Goal: Information Seeking & Learning: Learn about a topic

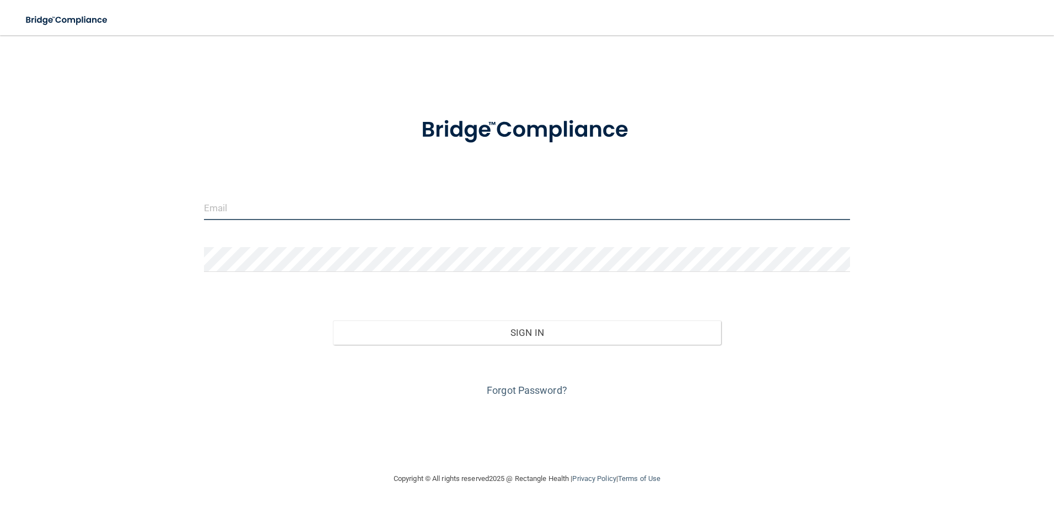
click at [533, 205] on input "email" at bounding box center [527, 207] width 647 height 25
type input "[PERSON_NAME][EMAIL_ADDRESS][PERSON_NAME][DOMAIN_NAME]"
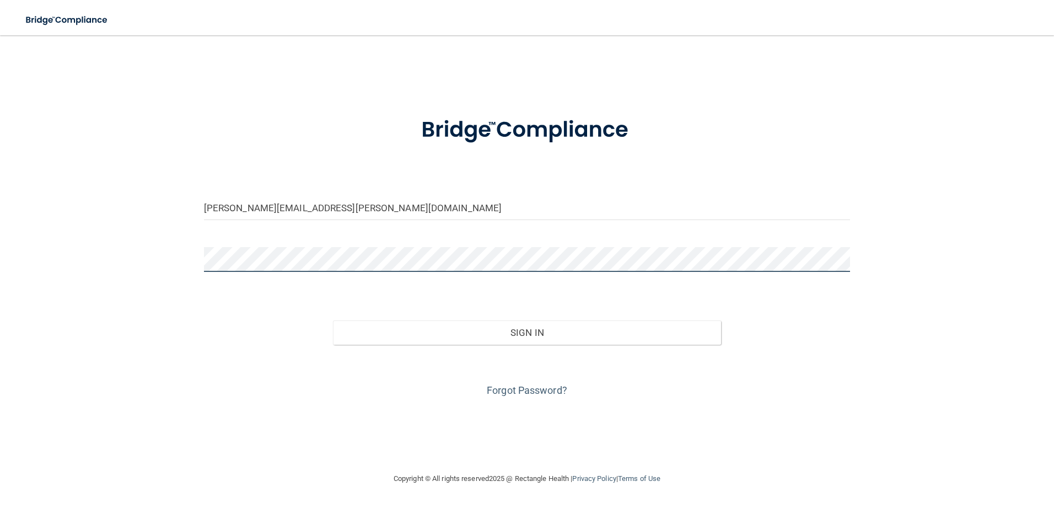
click at [333, 320] on button "Sign In" at bounding box center [527, 332] width 388 height 24
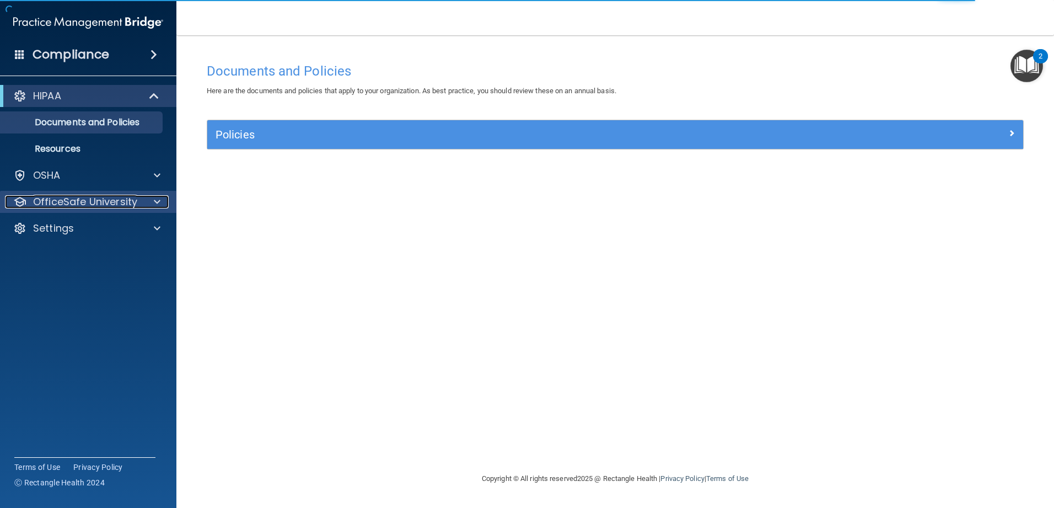
click at [100, 203] on p "OfficeSafe University" at bounding box center [85, 201] width 104 height 13
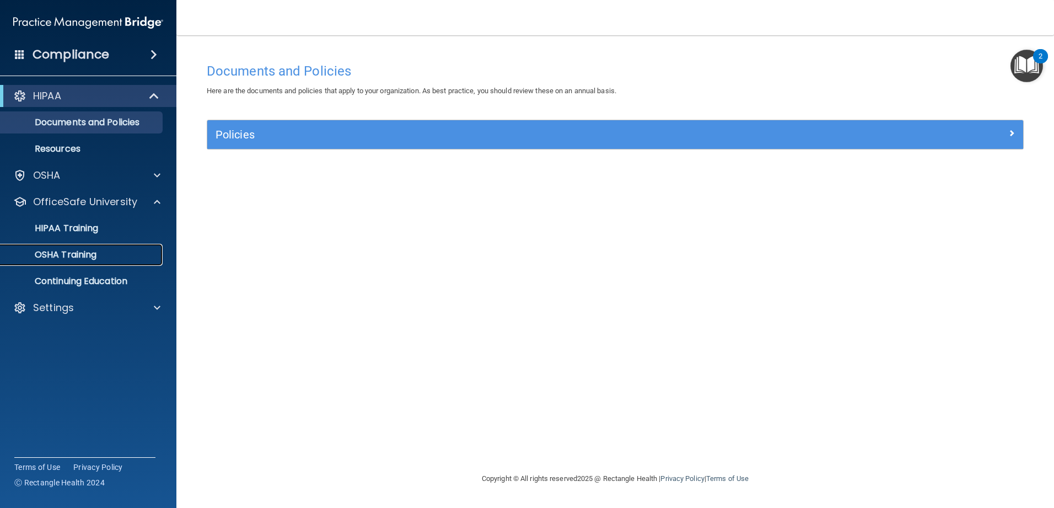
click at [92, 261] on link "OSHA Training" at bounding box center [76, 255] width 174 height 22
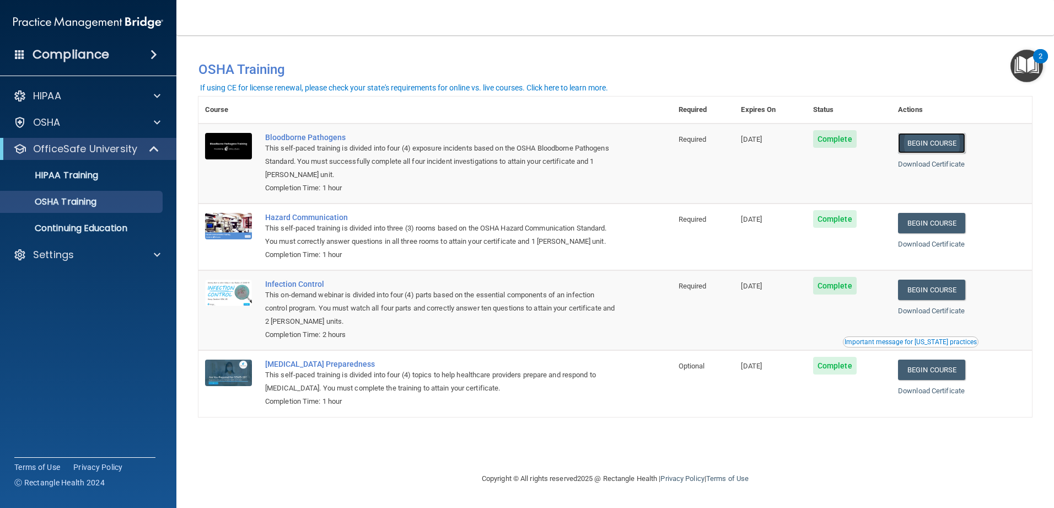
click at [918, 146] on link "Begin Course" at bounding box center [931, 143] width 67 height 20
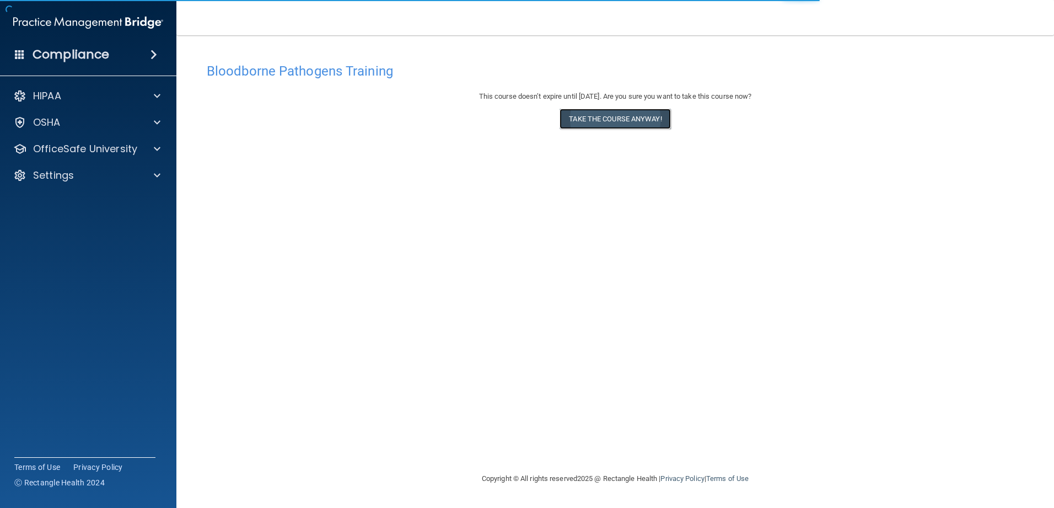
click at [623, 119] on button "Take the course anyway!" at bounding box center [615, 119] width 111 height 20
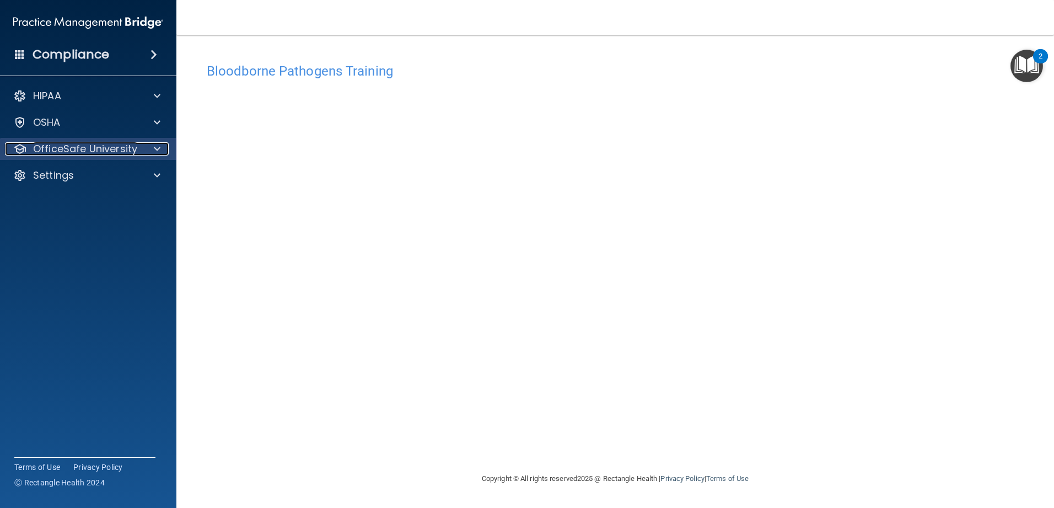
click at [121, 143] on p "OfficeSafe University" at bounding box center [85, 148] width 104 height 13
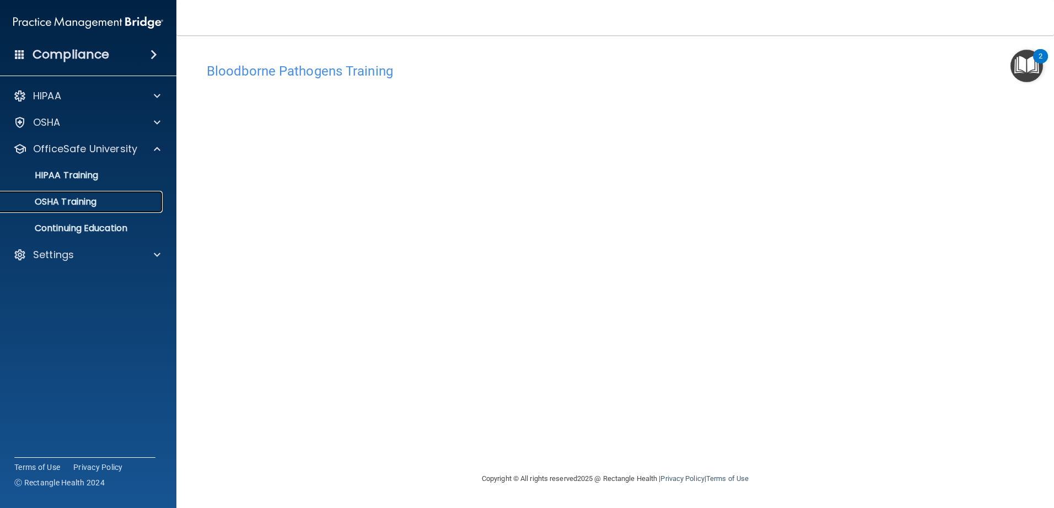
click at [69, 199] on p "OSHA Training" at bounding box center [51, 201] width 89 height 11
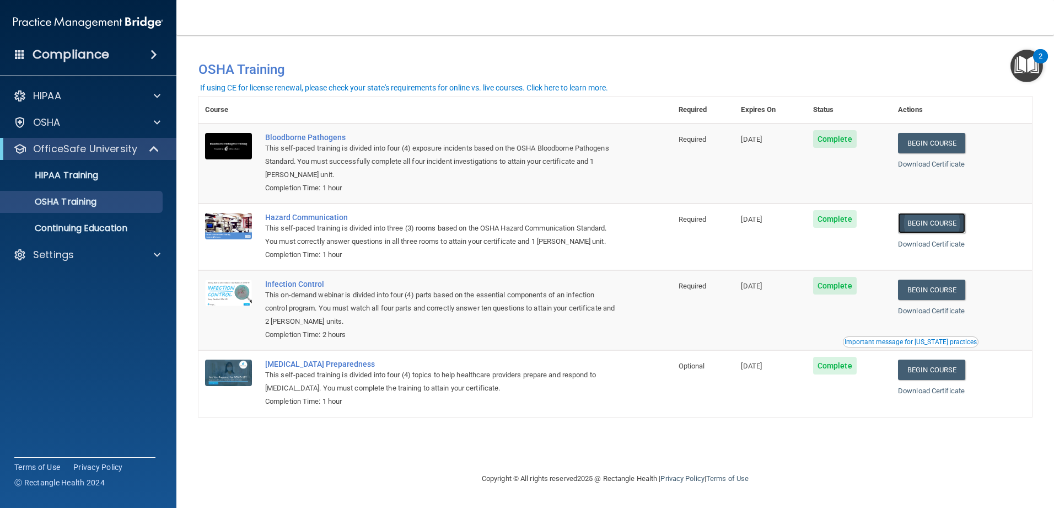
click at [947, 227] on link "Begin Course" at bounding box center [931, 223] width 67 height 20
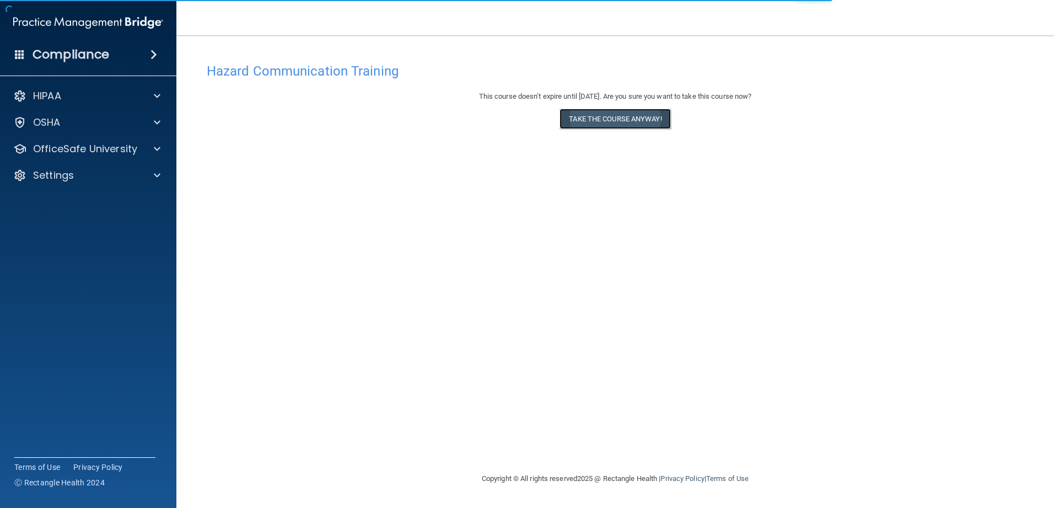
click at [586, 119] on button "Take the course anyway!" at bounding box center [615, 119] width 111 height 20
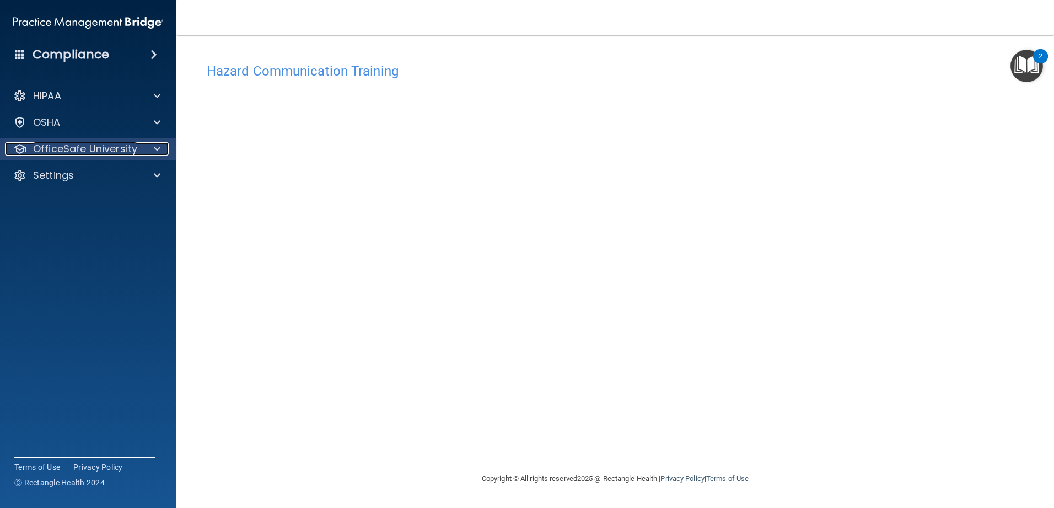
click at [110, 144] on p "OfficeSafe University" at bounding box center [85, 148] width 104 height 13
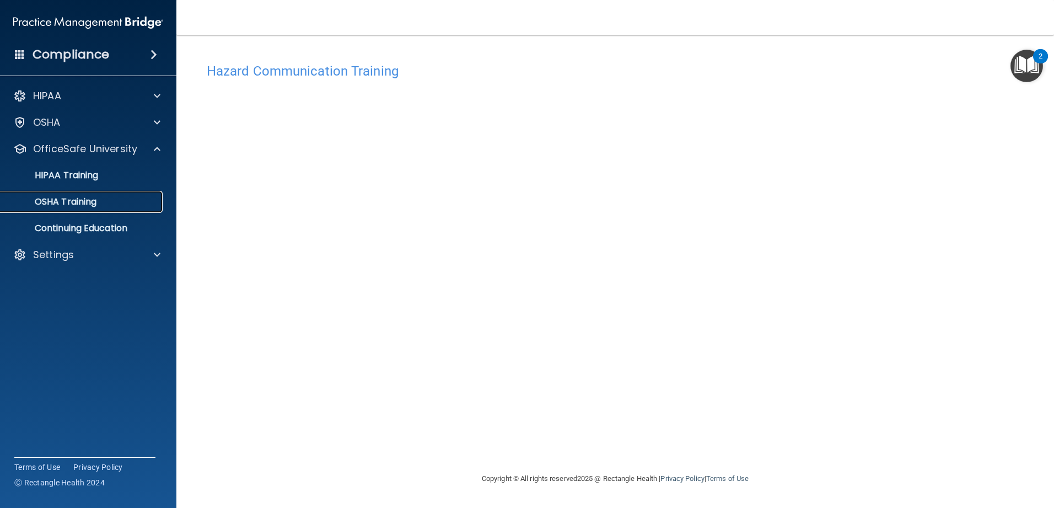
click at [95, 196] on p "OSHA Training" at bounding box center [51, 201] width 89 height 11
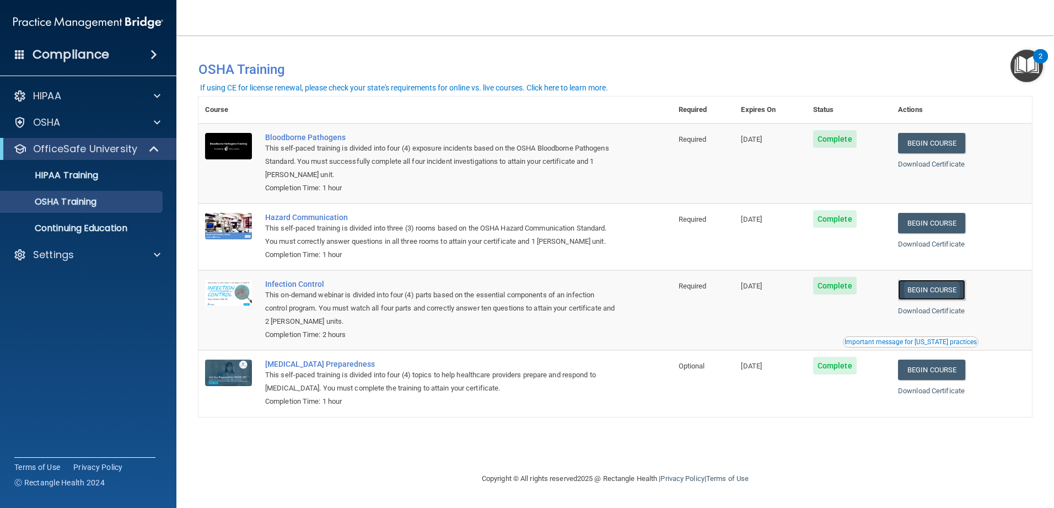
click at [957, 296] on link "Begin Course" at bounding box center [931, 290] width 67 height 20
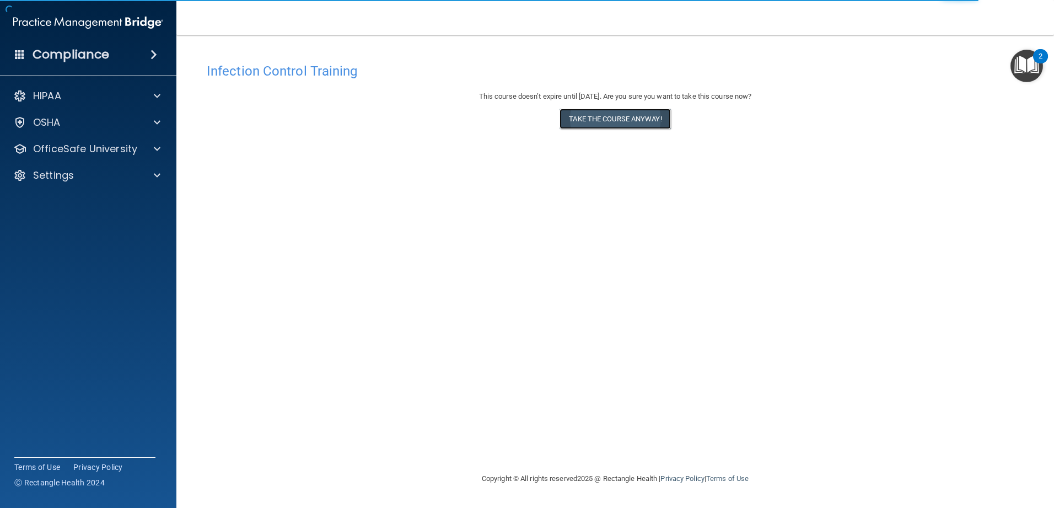
click at [596, 122] on button "Take the course anyway!" at bounding box center [615, 119] width 111 height 20
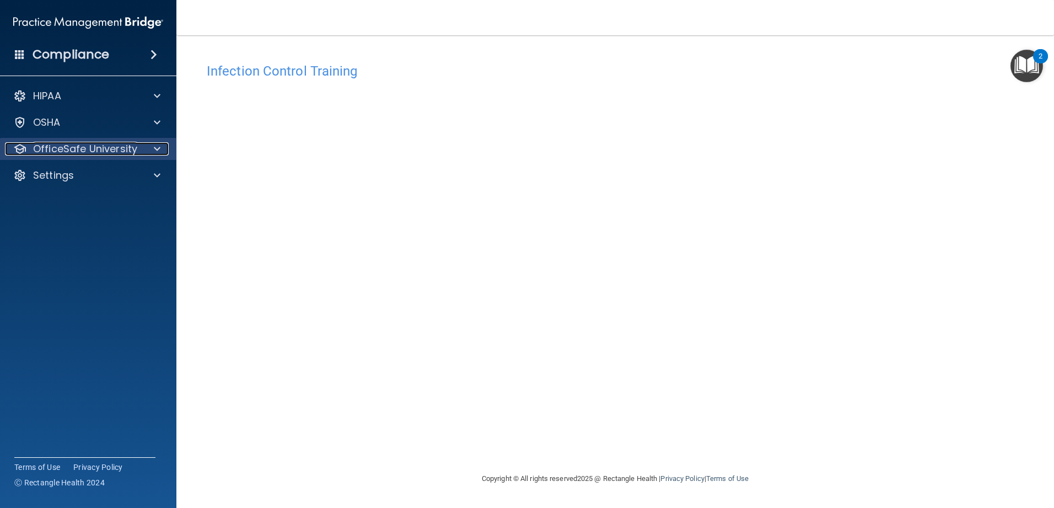
click at [153, 149] on div at bounding box center [156, 148] width 28 height 13
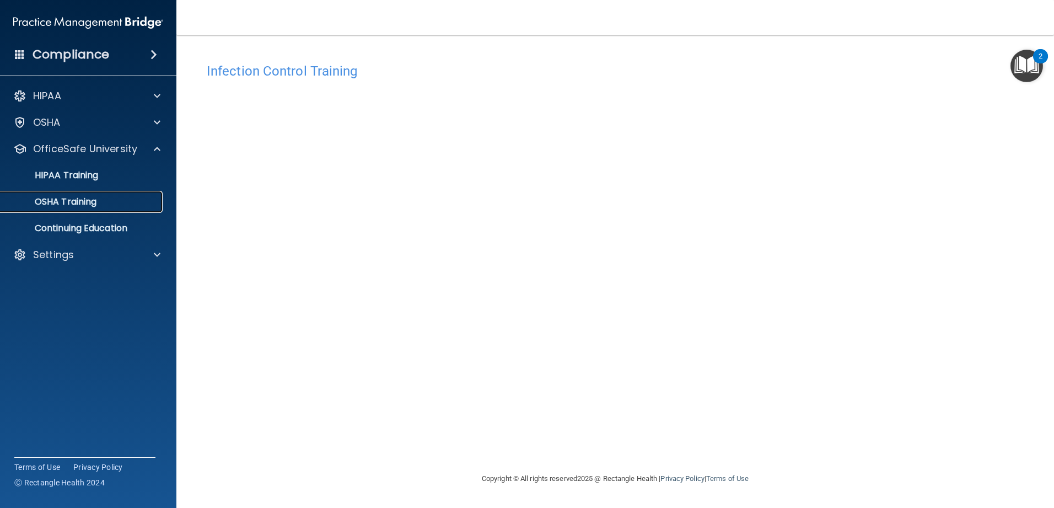
click at [133, 208] on link "OSHA Training" at bounding box center [76, 202] width 174 height 22
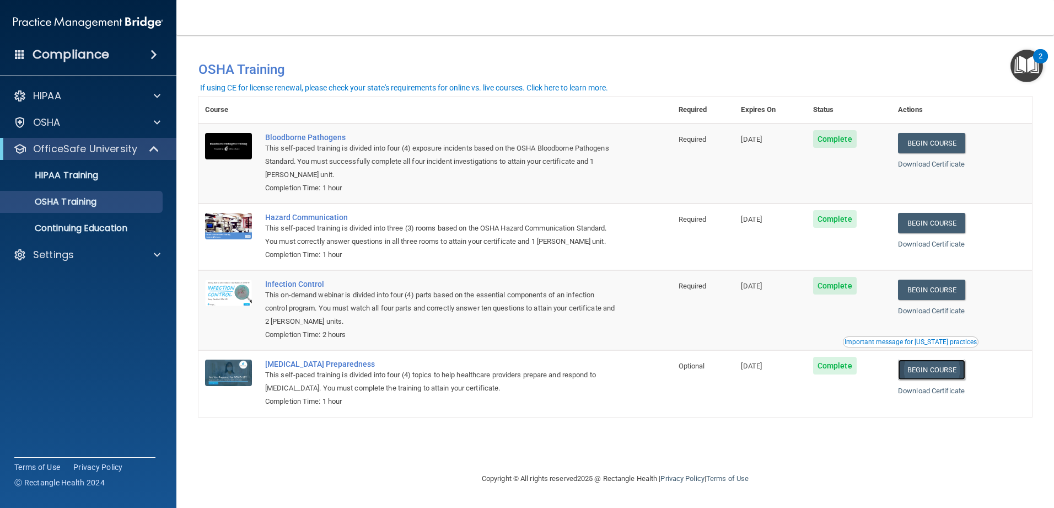
click at [961, 374] on link "Begin Course" at bounding box center [931, 370] width 67 height 20
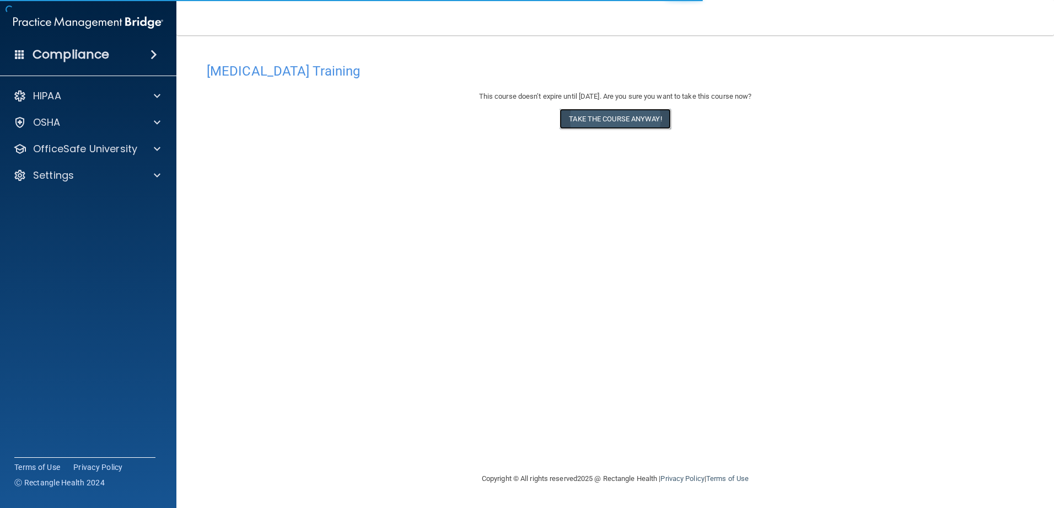
click at [619, 115] on button "Take the course anyway!" at bounding box center [615, 119] width 111 height 20
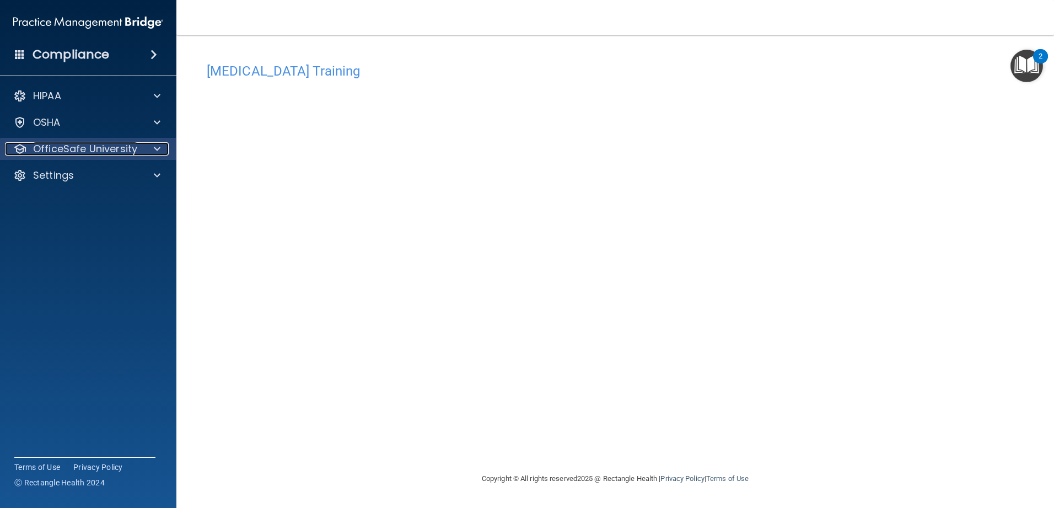
click at [120, 152] on p "OfficeSafe University" at bounding box center [85, 148] width 104 height 13
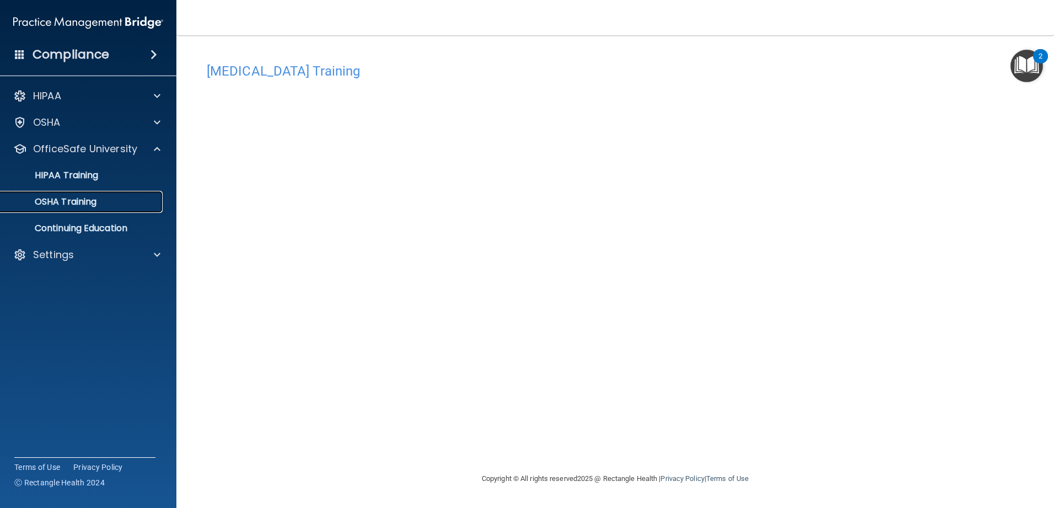
click at [106, 195] on link "OSHA Training" at bounding box center [76, 202] width 174 height 22
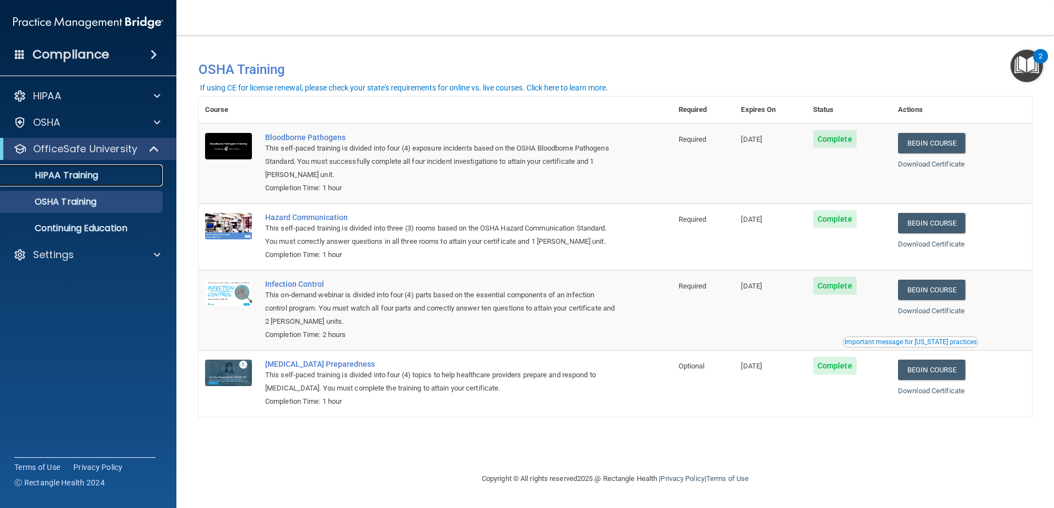
click at [112, 171] on div "HIPAA Training" at bounding box center [82, 175] width 151 height 11
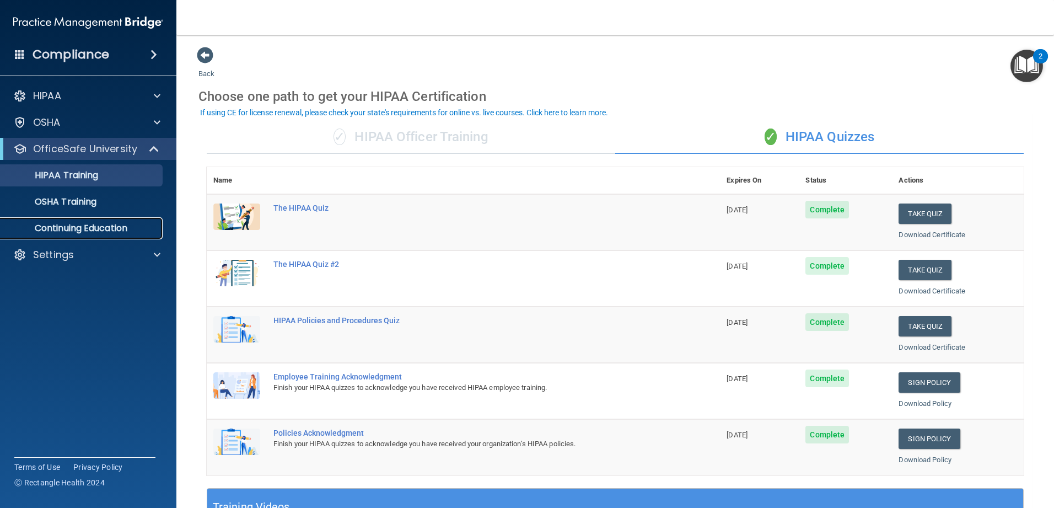
click at [97, 223] on p "Continuing Education" at bounding box center [82, 228] width 151 height 11
